Goal: Task Accomplishment & Management: Use online tool/utility

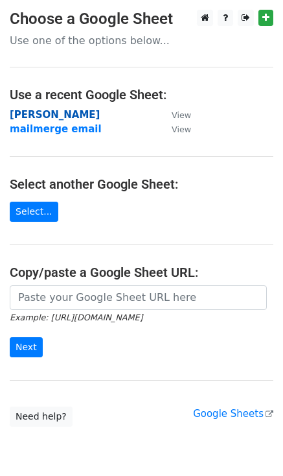
click at [58, 111] on strong "[PERSON_NAME]" at bounding box center [55, 115] width 90 height 12
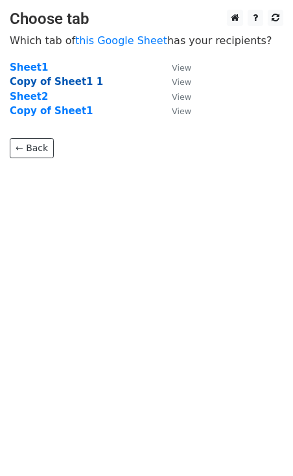
click at [39, 82] on strong "Copy of Sheet1 1" at bounding box center [56, 82] width 93 height 12
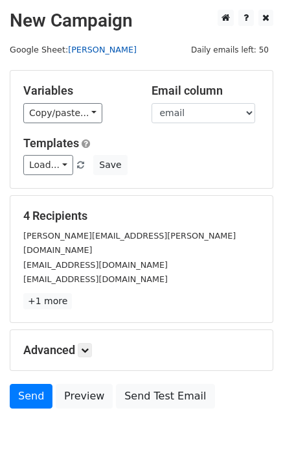
click at [93, 52] on link "[PERSON_NAME]" at bounding box center [102, 50] width 69 height 10
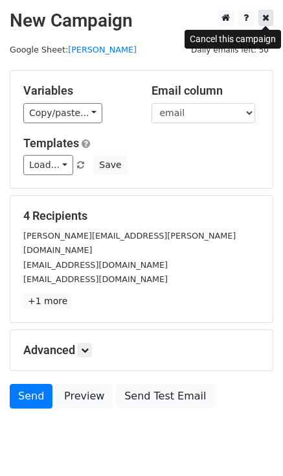
click at [261, 18] on link at bounding box center [266, 18] width 15 height 16
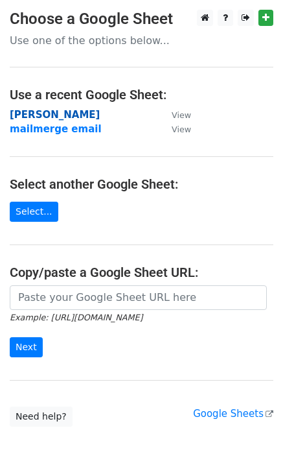
click at [29, 113] on strong "[PERSON_NAME]" at bounding box center [55, 115] width 90 height 12
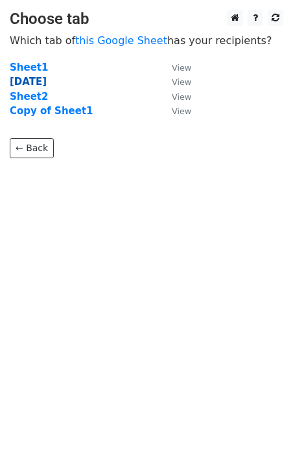
click at [35, 77] on strong "[DATE]" at bounding box center [28, 82] width 37 height 12
click at [37, 85] on strong "[DATE]" at bounding box center [28, 82] width 37 height 12
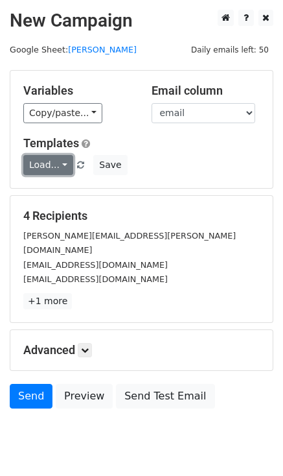
click at [52, 161] on link "Load..." at bounding box center [48, 165] width 50 height 20
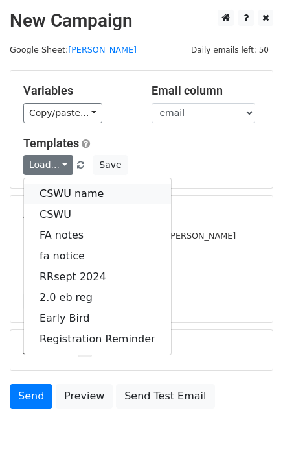
click at [61, 195] on link "CSWU name" at bounding box center [97, 193] width 147 height 21
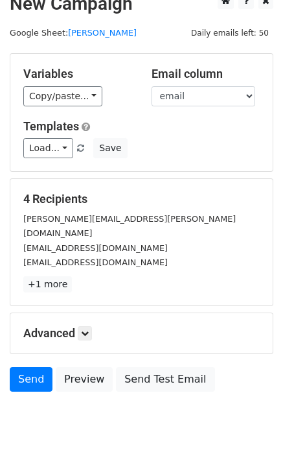
scroll to position [26, 0]
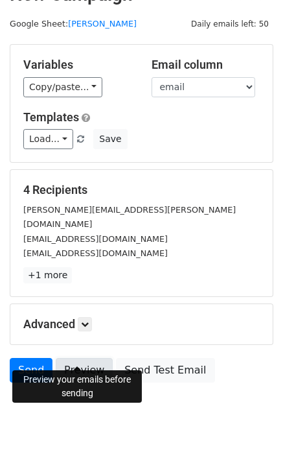
click at [78, 358] on link "Preview" at bounding box center [84, 370] width 57 height 25
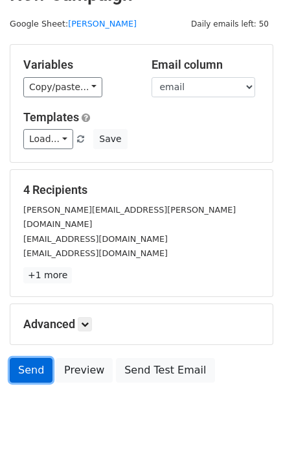
click at [34, 358] on link "Send" at bounding box center [31, 370] width 43 height 25
